Goal: Task Accomplishment & Management: Complete application form

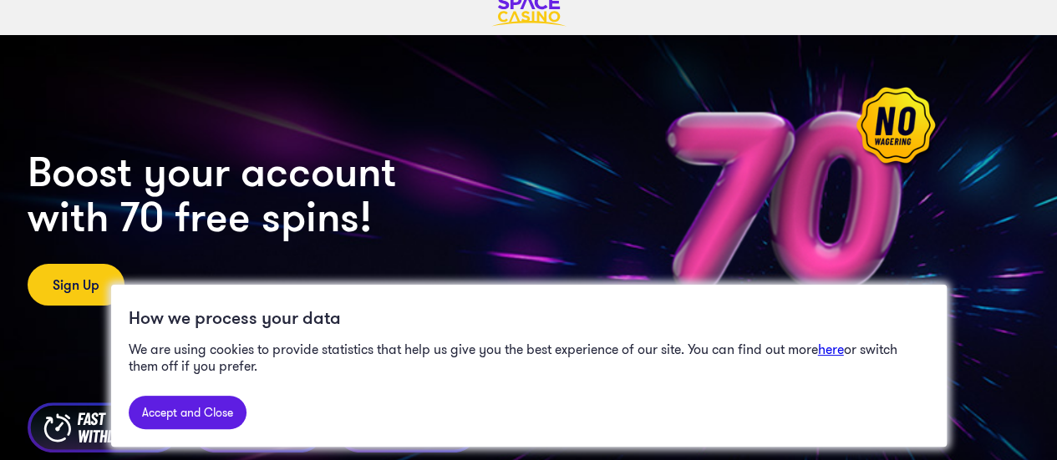
scroll to position [134, 0]
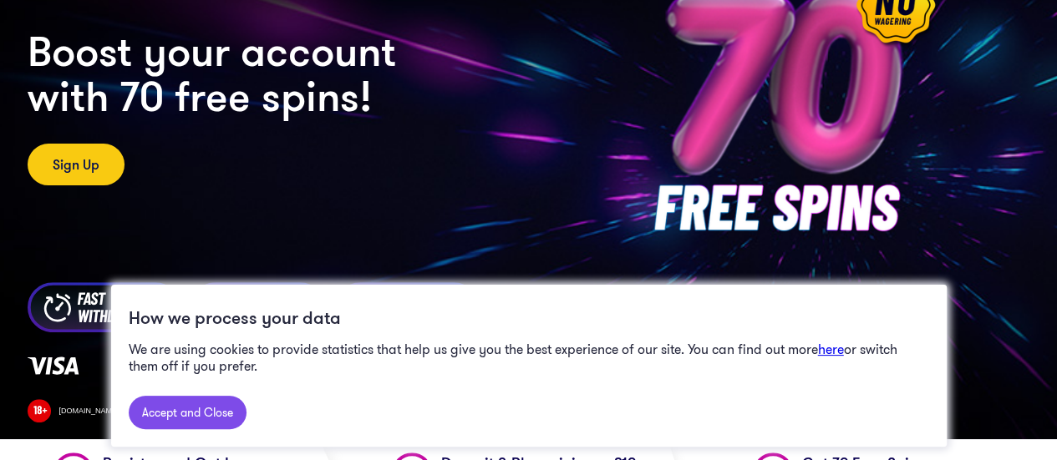
click at [222, 420] on link "Accept and Close" at bounding box center [188, 412] width 118 height 33
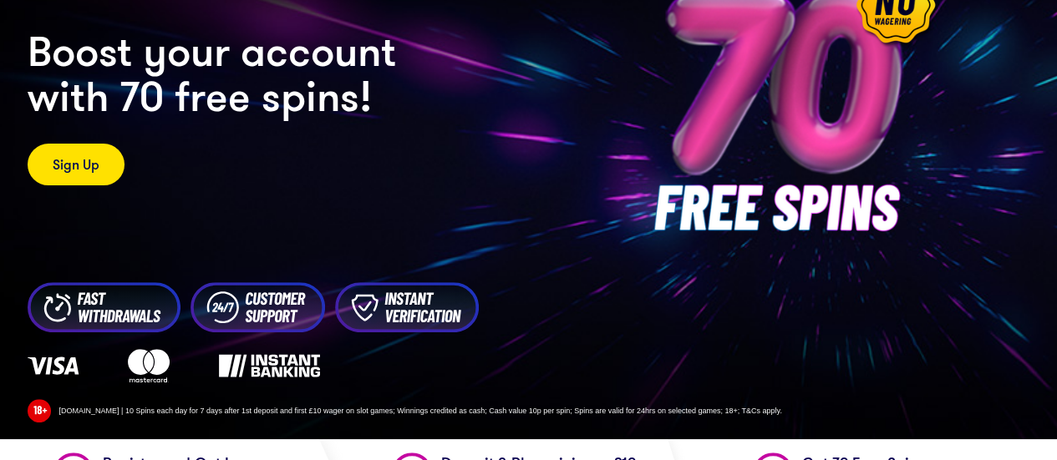
scroll to position [0, 0]
click at [68, 169] on link "Sign Up" at bounding box center [76, 165] width 97 height 42
click at [82, 173] on link "Sign Up" at bounding box center [76, 165] width 97 height 42
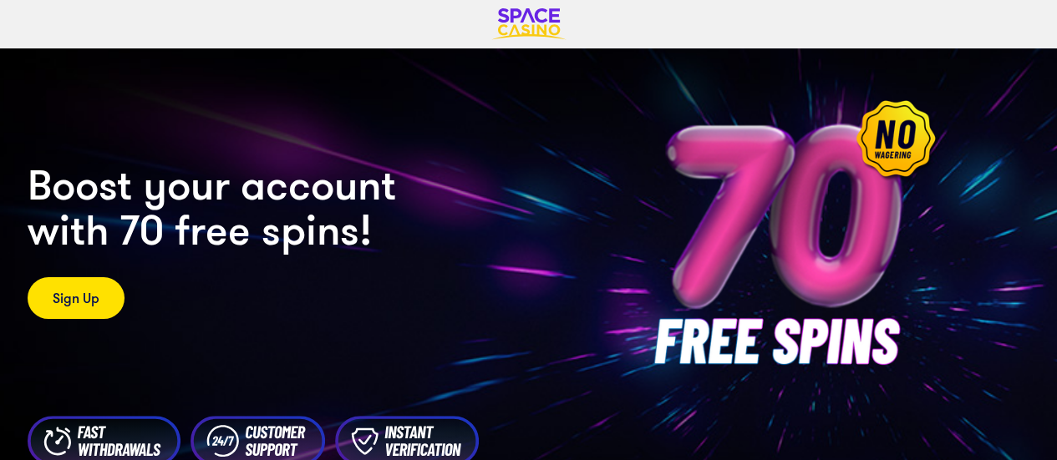
click at [79, 301] on link "Sign Up" at bounding box center [76, 298] width 97 height 42
click at [665, 256] on img at bounding box center [787, 240] width 351 height 351
click at [94, 303] on link "Sign Up" at bounding box center [76, 298] width 97 height 42
click at [906, 146] on img at bounding box center [787, 240] width 351 height 351
click at [551, 28] on img at bounding box center [528, 24] width 75 height 32
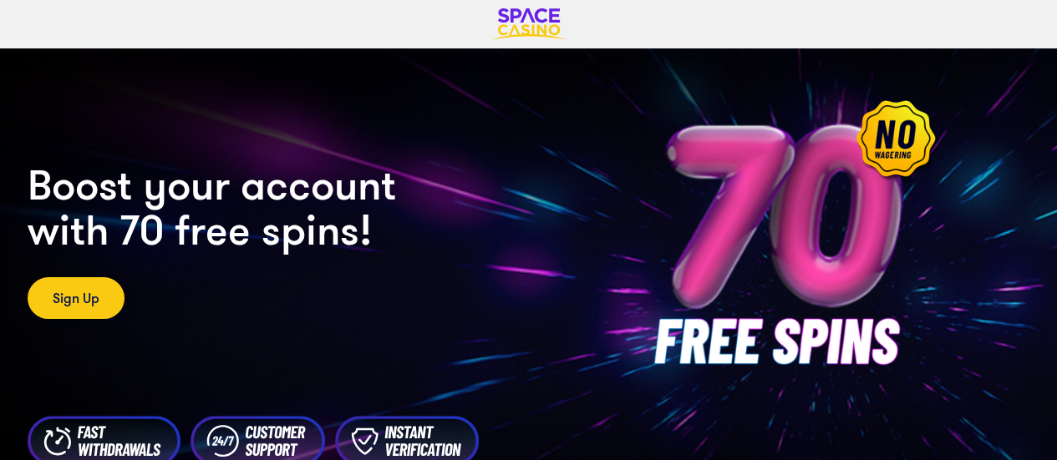
click at [540, 23] on img at bounding box center [528, 24] width 75 height 32
click at [541, 26] on img at bounding box center [528, 24] width 75 height 32
click at [95, 312] on link "Sign Up" at bounding box center [76, 298] width 97 height 42
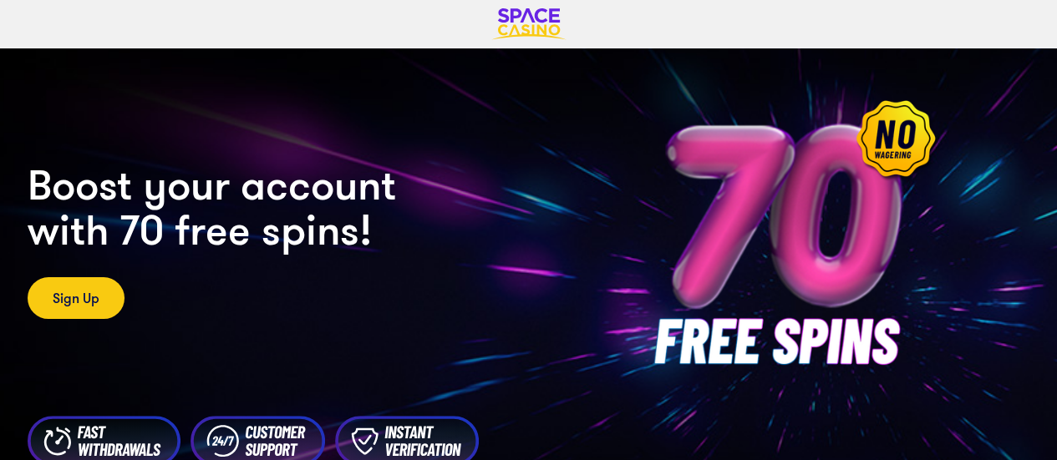
click at [114, 297] on link "Sign Up" at bounding box center [76, 298] width 97 height 42
click at [542, 27] on img at bounding box center [528, 24] width 75 height 32
